Goal: Check status: Check status

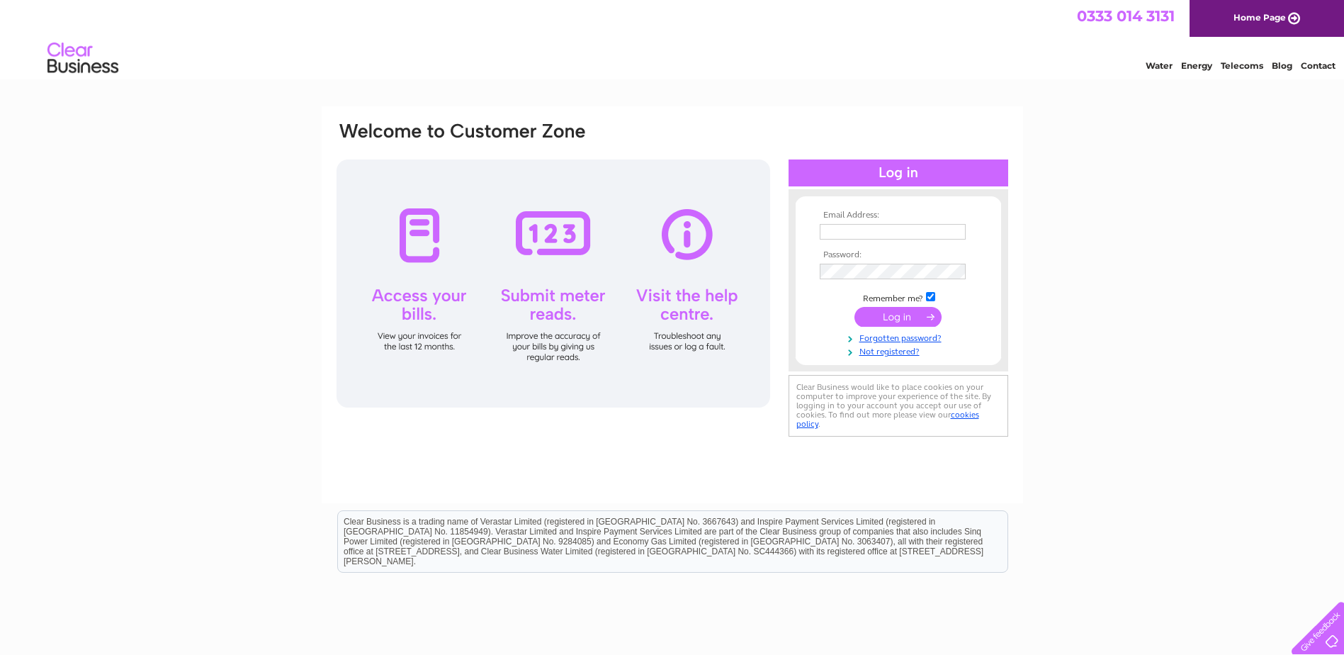
type input "[PERSON_NAME][EMAIL_ADDRESS][DOMAIN_NAME]"
click at [885, 314] on input "submit" at bounding box center [898, 317] width 87 height 20
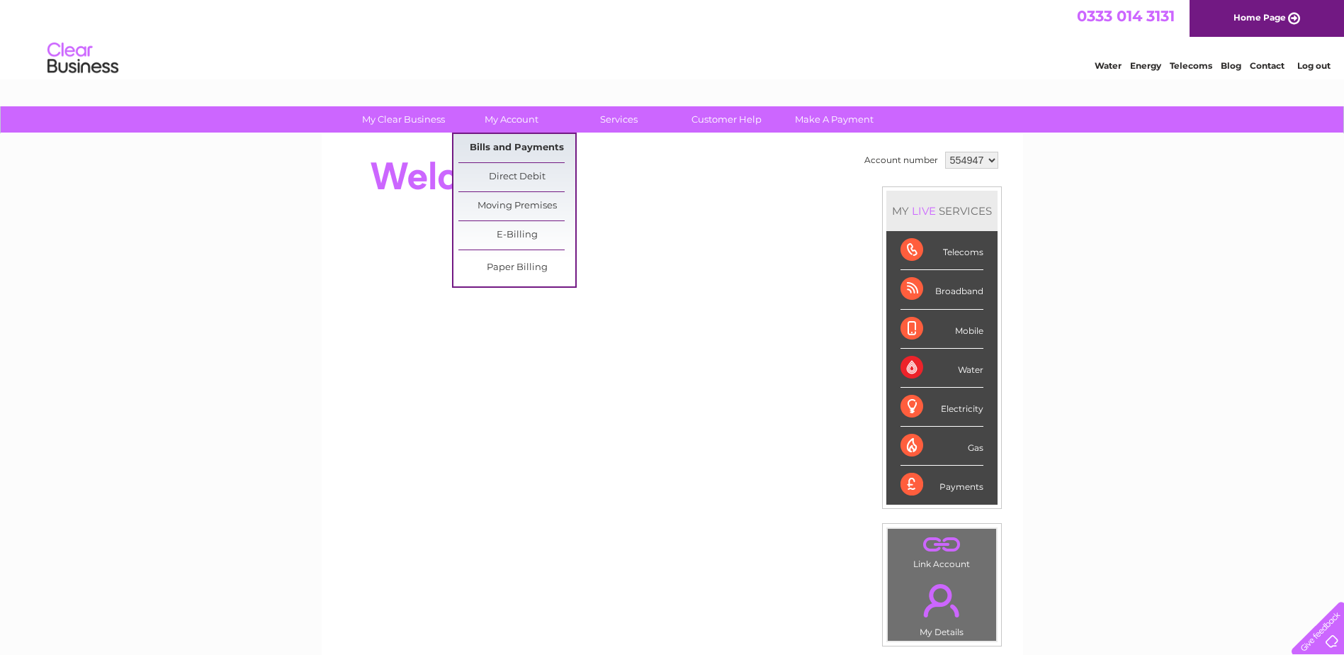
click at [516, 147] on link "Bills and Payments" at bounding box center [516, 148] width 117 height 28
